Goal: Information Seeking & Learning: Learn about a topic

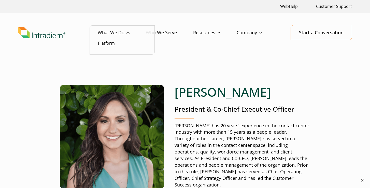
click at [110, 44] on link "Platform" at bounding box center [106, 43] width 17 height 6
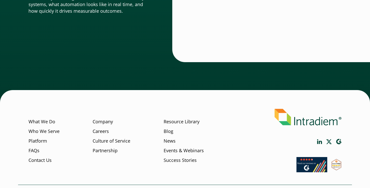
scroll to position [1817, 0]
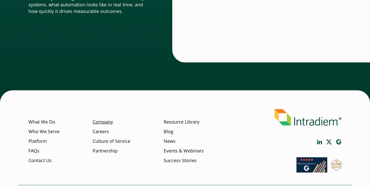
click at [103, 119] on link "Company" at bounding box center [103, 122] width 20 height 7
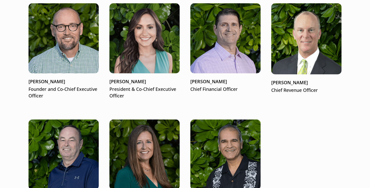
scroll to position [687, 0]
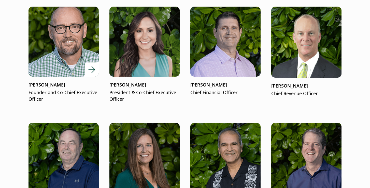
click at [92, 67] on div at bounding box center [63, 42] width 70 height 70
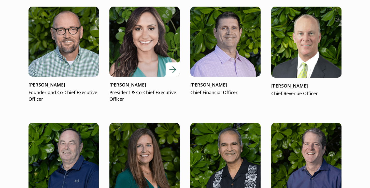
click at [169, 62] on div at bounding box center [144, 42] width 70 height 70
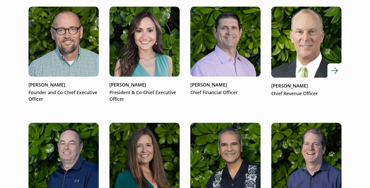
click at [330, 65] on div at bounding box center [306, 42] width 70 height 71
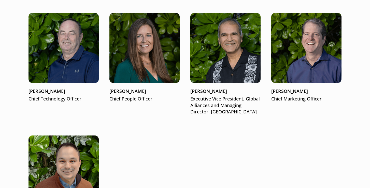
scroll to position [849, 0]
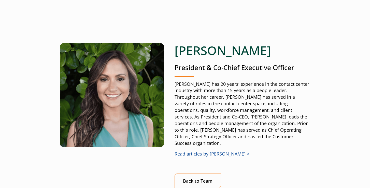
scroll to position [39, 0]
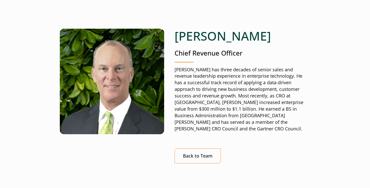
scroll to position [22, 0]
